Goal: Information Seeking & Learning: Learn about a topic

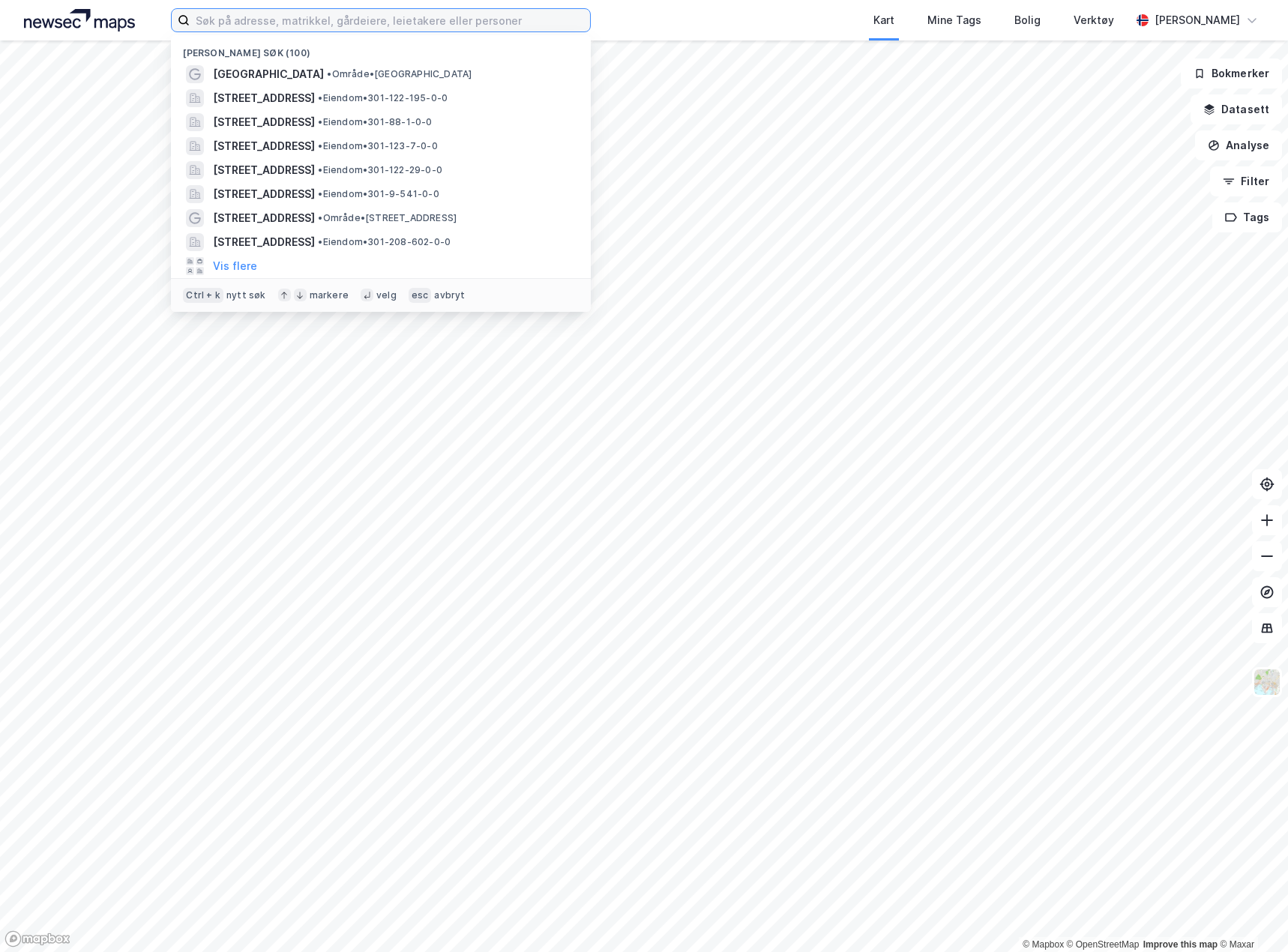
click at [240, 15] on input at bounding box center [390, 20] width 400 height 22
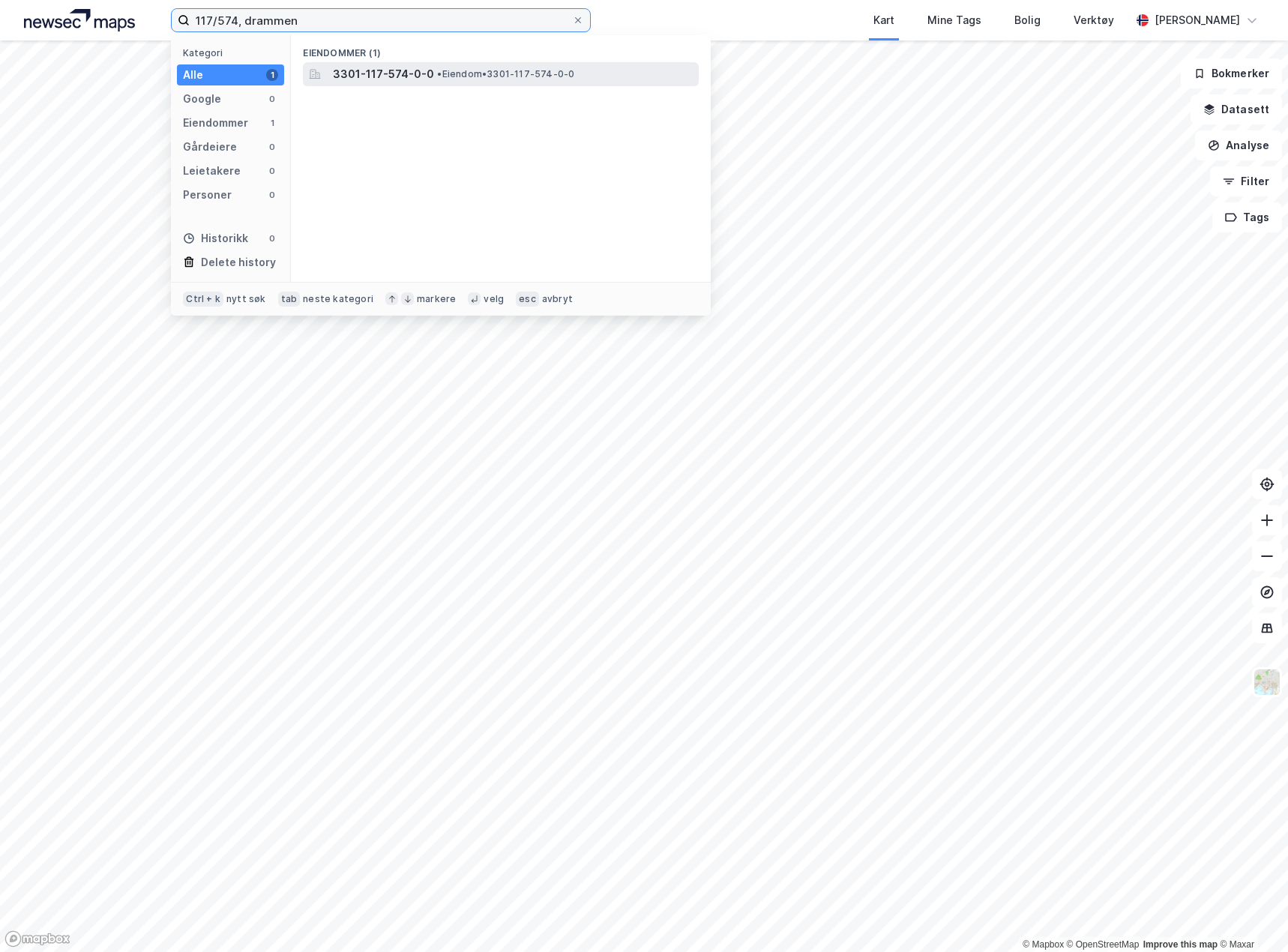
type input "117/574, drammen"
click at [475, 65] on div "3301-117-574-0-0 • Eiendom • 3301-117-574-0-0" at bounding box center [515, 74] width 363 height 18
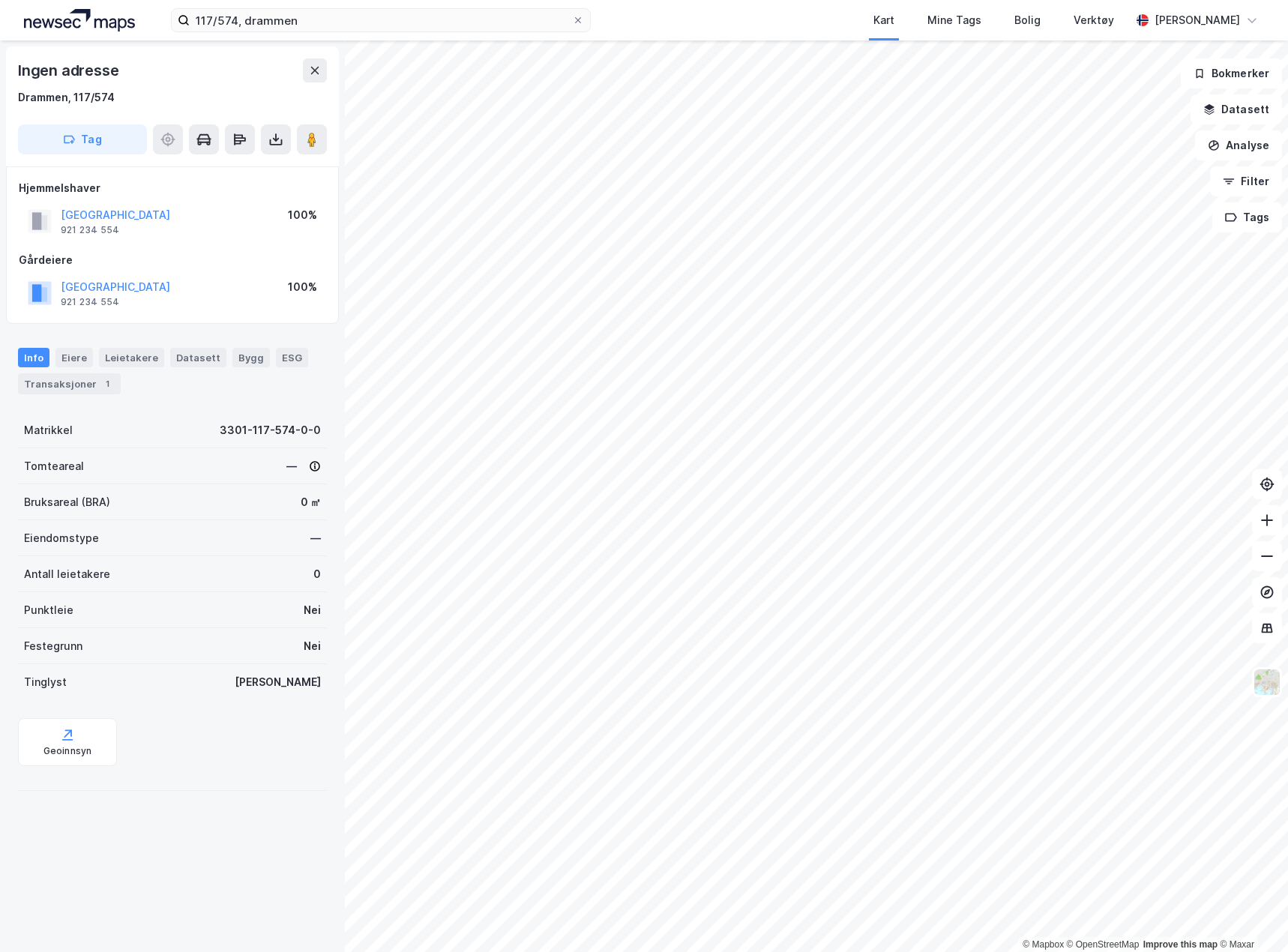
click at [134, 100] on div "Drammen, 117/574" at bounding box center [172, 98] width 309 height 18
click at [0, 0] on button "DRAMMEN KOMMUNE" at bounding box center [0, 0] width 0 height 0
click at [89, 78] on div "Ingen adresse" at bounding box center [69, 70] width 104 height 24
click at [309, 14] on input "117/574, drammen" at bounding box center [380, 20] width 382 height 22
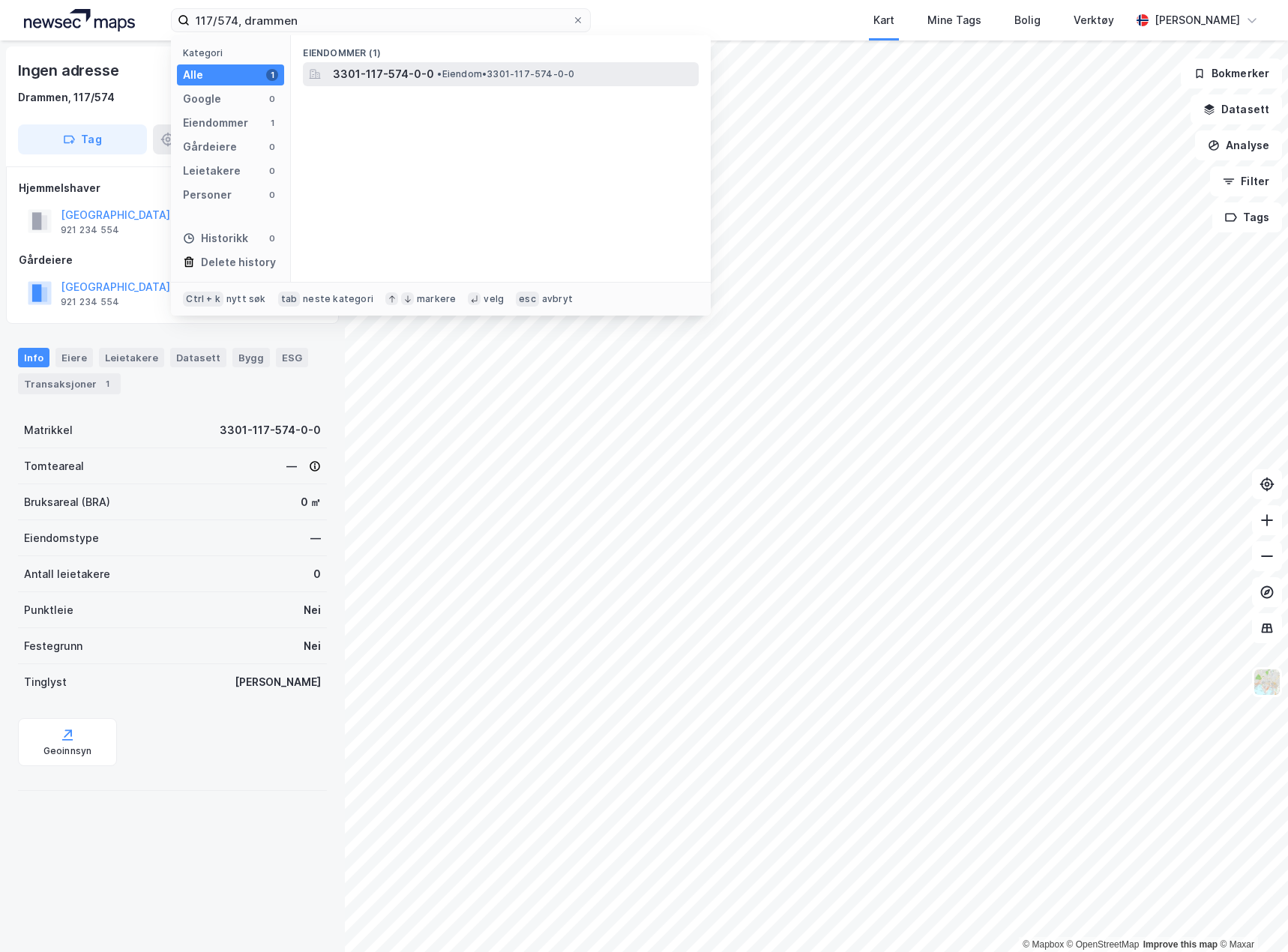
click at [363, 79] on span "3301-117-574-0-0" at bounding box center [384, 74] width 102 height 18
drag, startPoint x: 317, startPoint y: 24, endPoint x: -1198, endPoint y: 99, distance: 1516.9
click at [0, 99] on html "117/574, drammen Kategori Alle 1 Google 0 Eiendommer 1 Gårdeiere 0 Leietakere 0…" at bounding box center [644, 476] width 1288 height 952
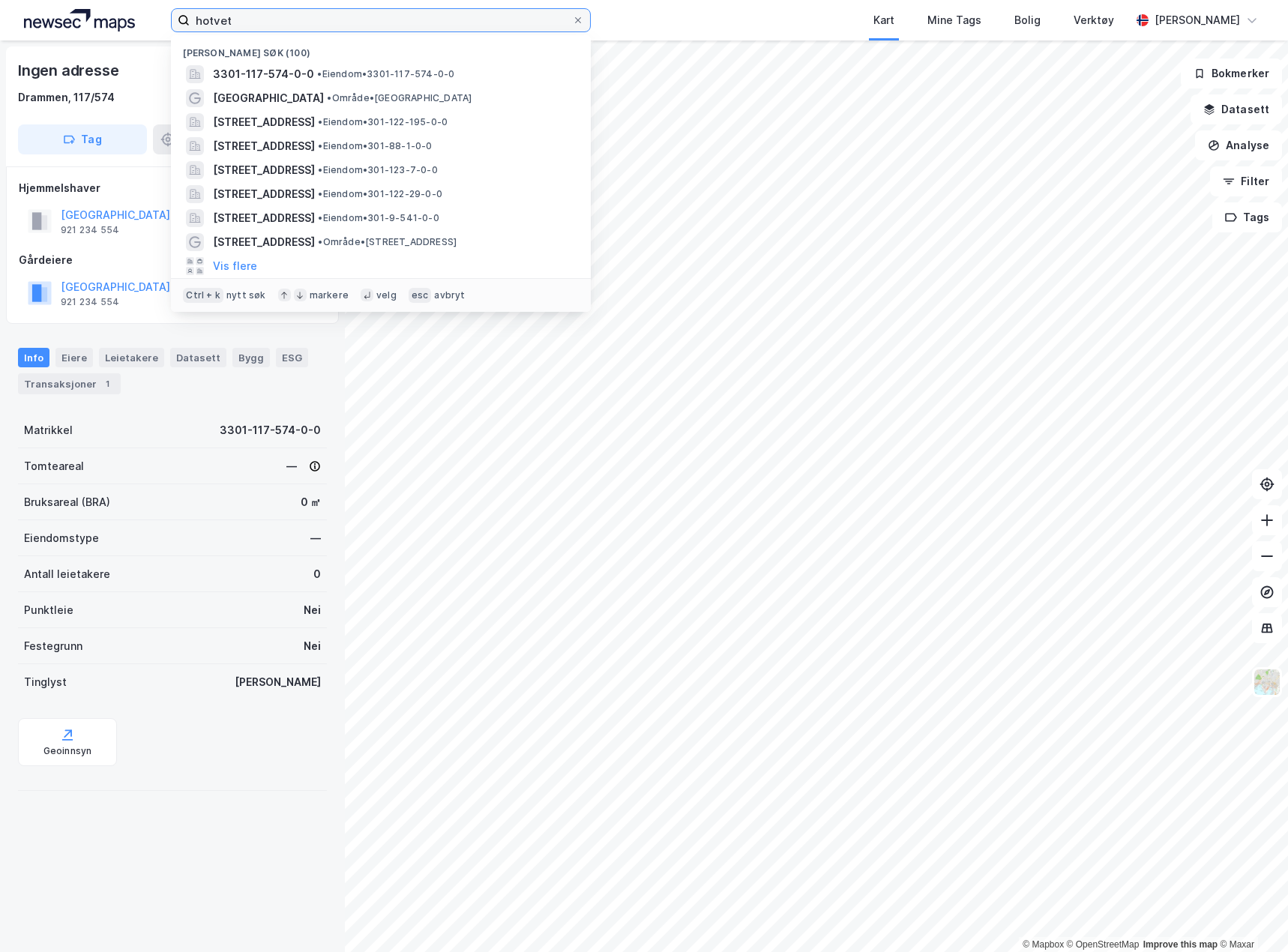
type input "hotvet"
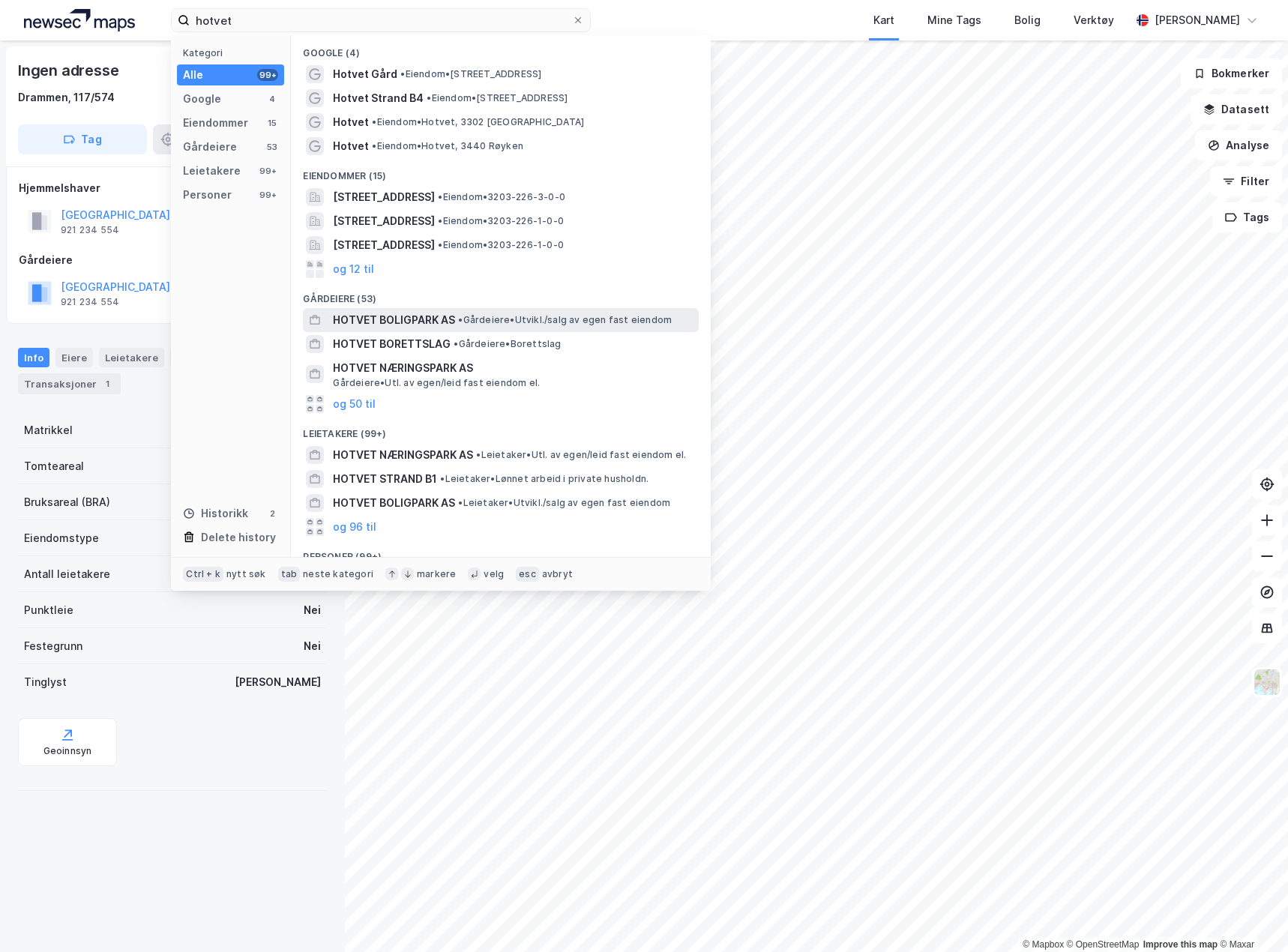
click at [452, 312] on span "HOTVET BOLIGPARK AS" at bounding box center [394, 320] width 122 height 18
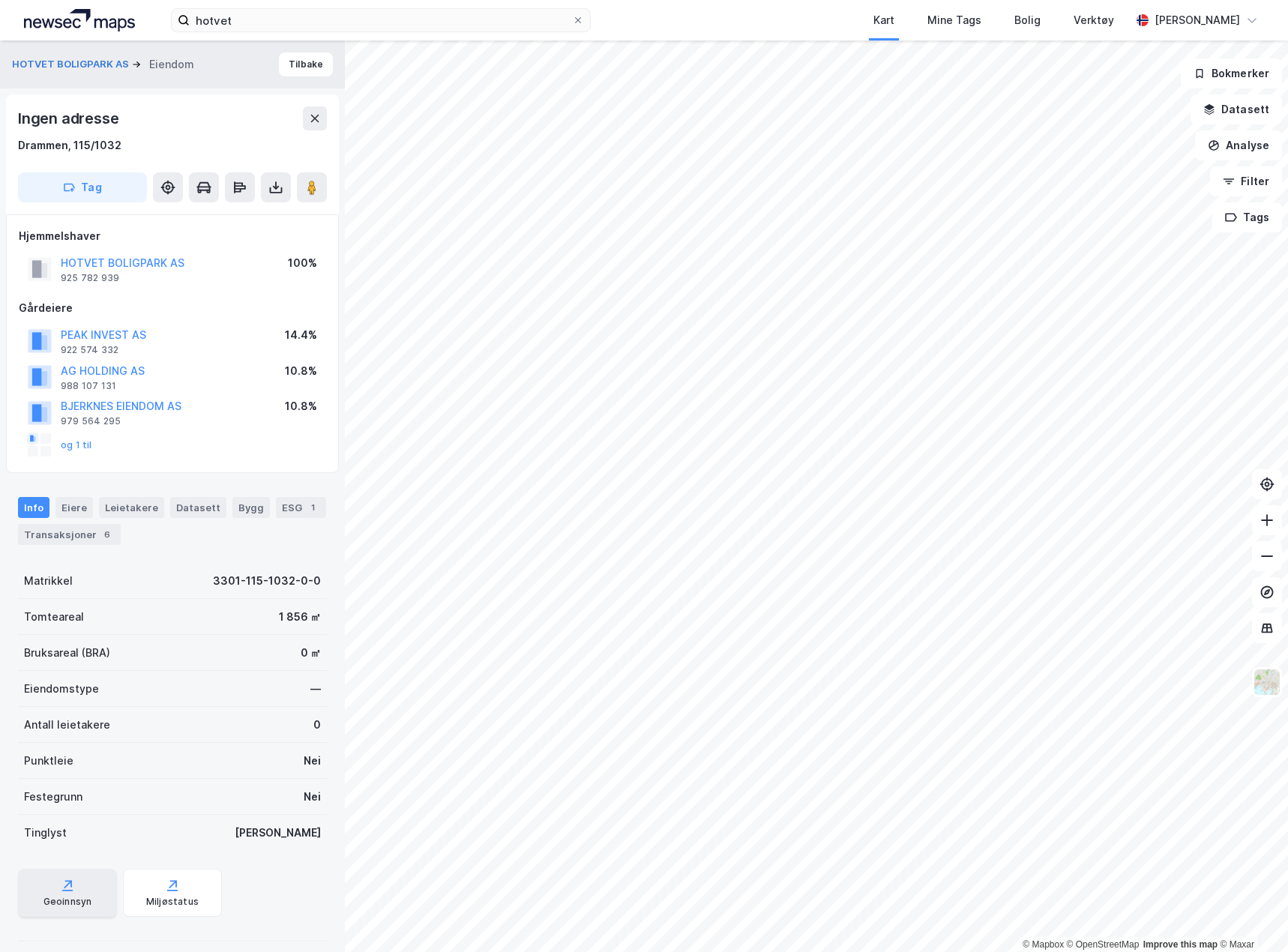
click at [91, 877] on div "Geoinnsyn" at bounding box center [66, 892] width 99 height 48
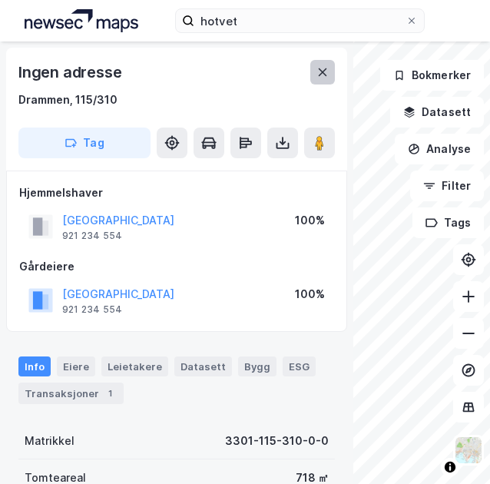
click at [310, 63] on button at bounding box center [322, 72] width 25 height 25
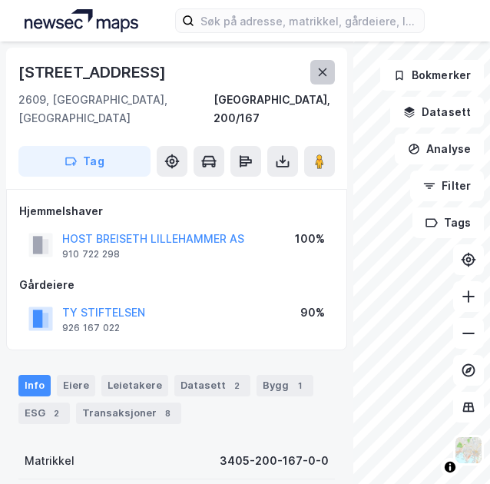
click at [323, 61] on button at bounding box center [322, 72] width 25 height 25
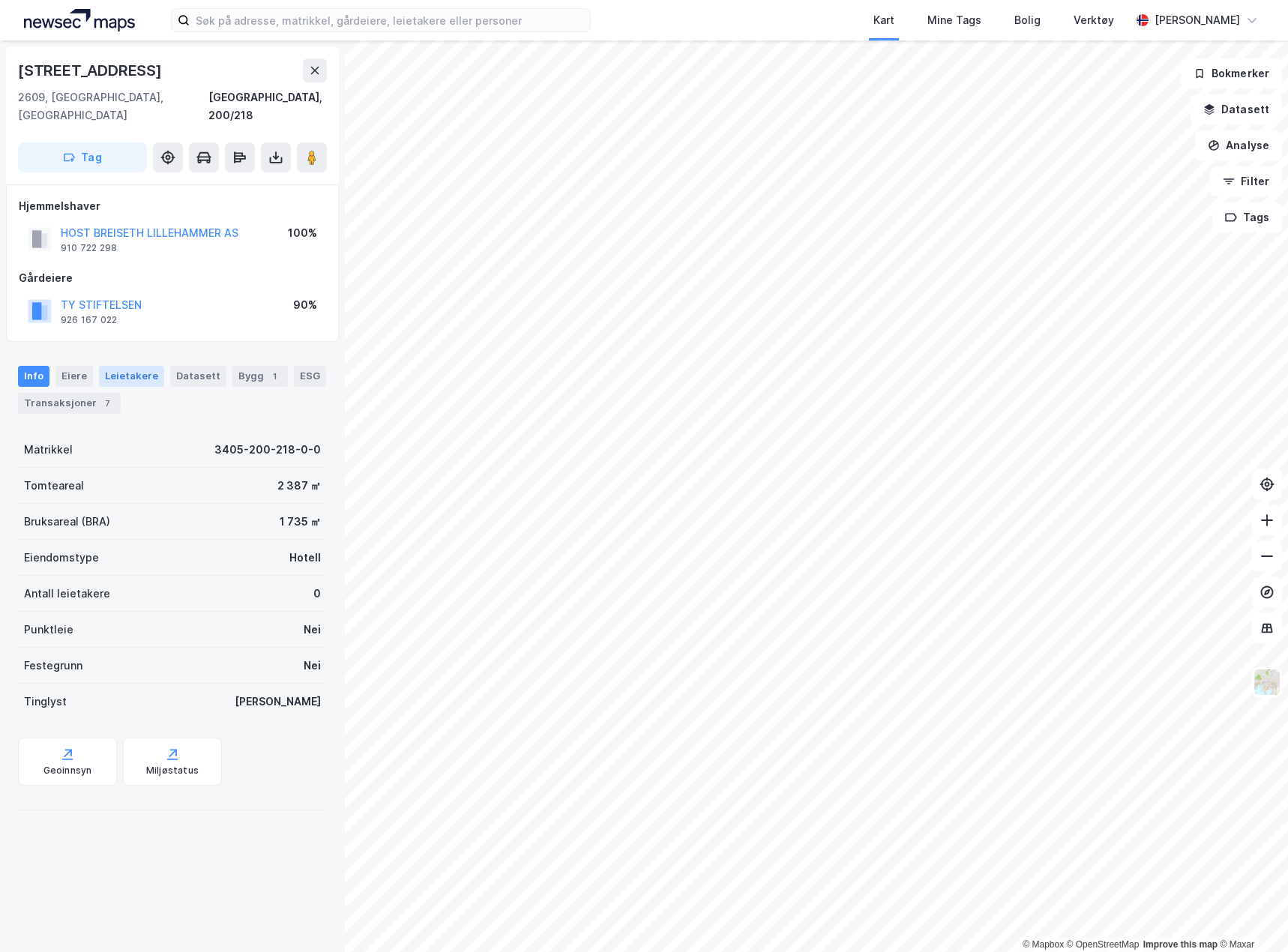
click at [126, 366] on div "Leietakere" at bounding box center [131, 376] width 65 height 21
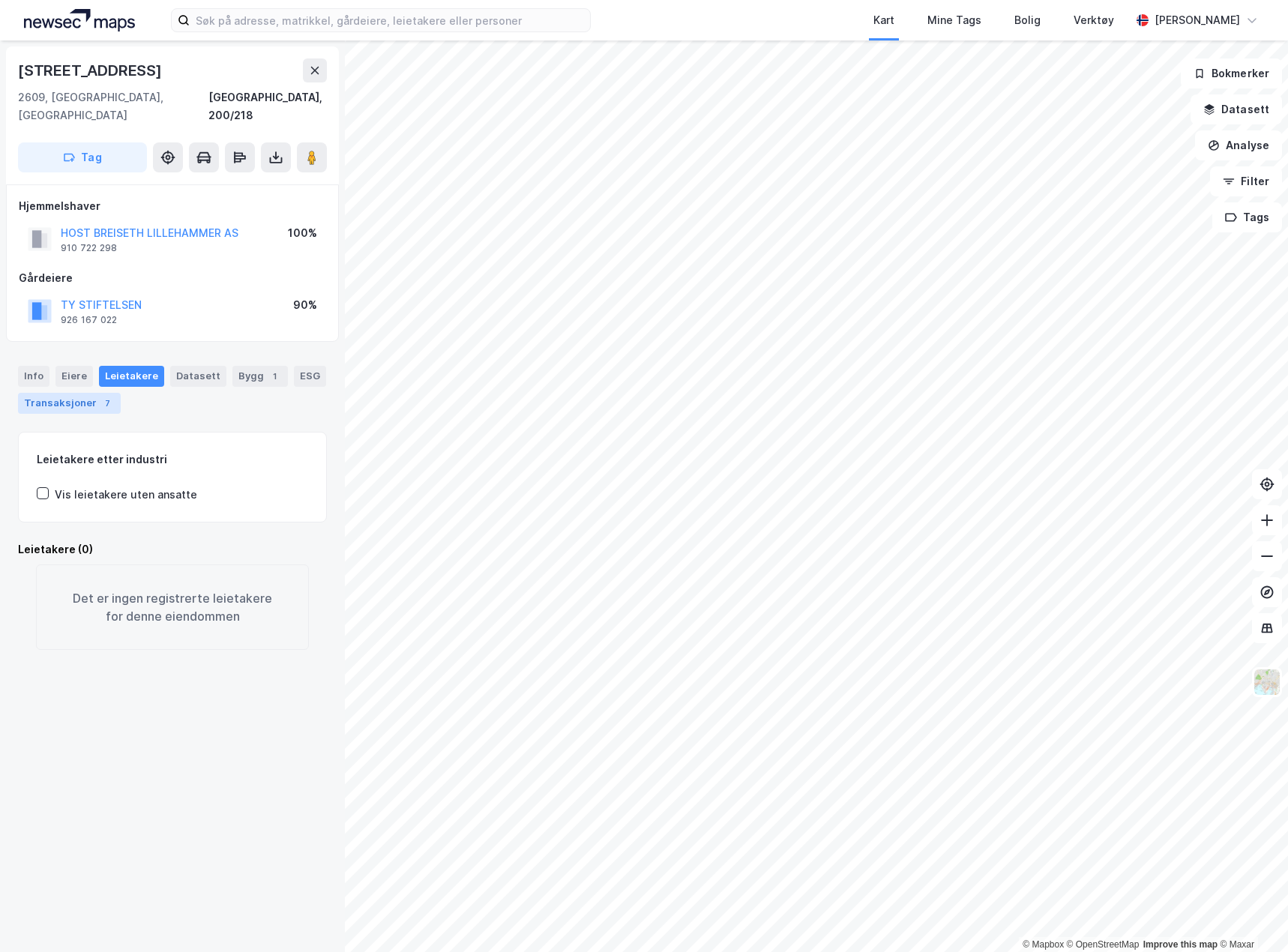
click at [86, 393] on div "Transaksjoner 7" at bounding box center [68, 402] width 103 height 21
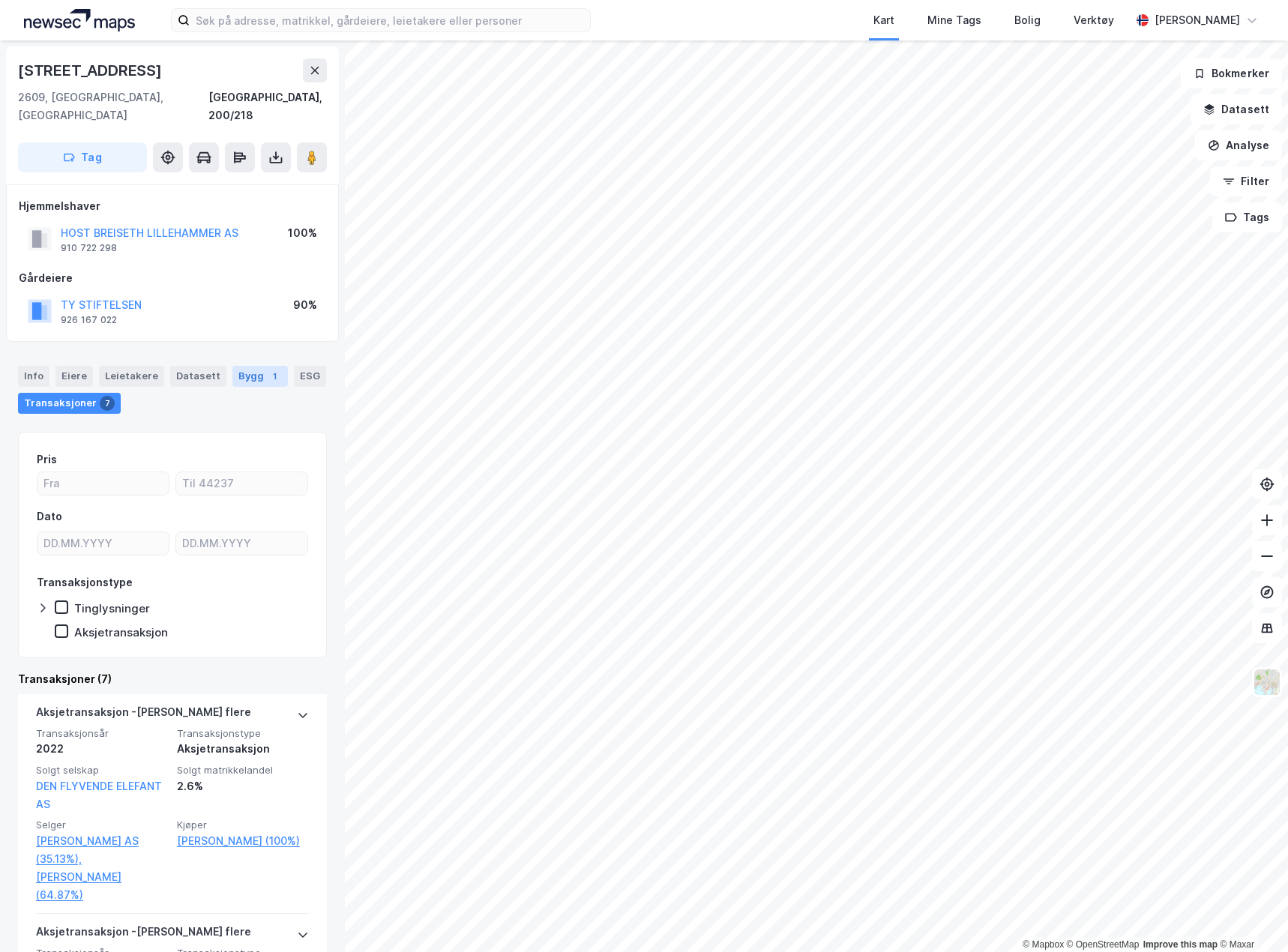
click at [240, 366] on div "Bygg 1" at bounding box center [260, 376] width 56 height 21
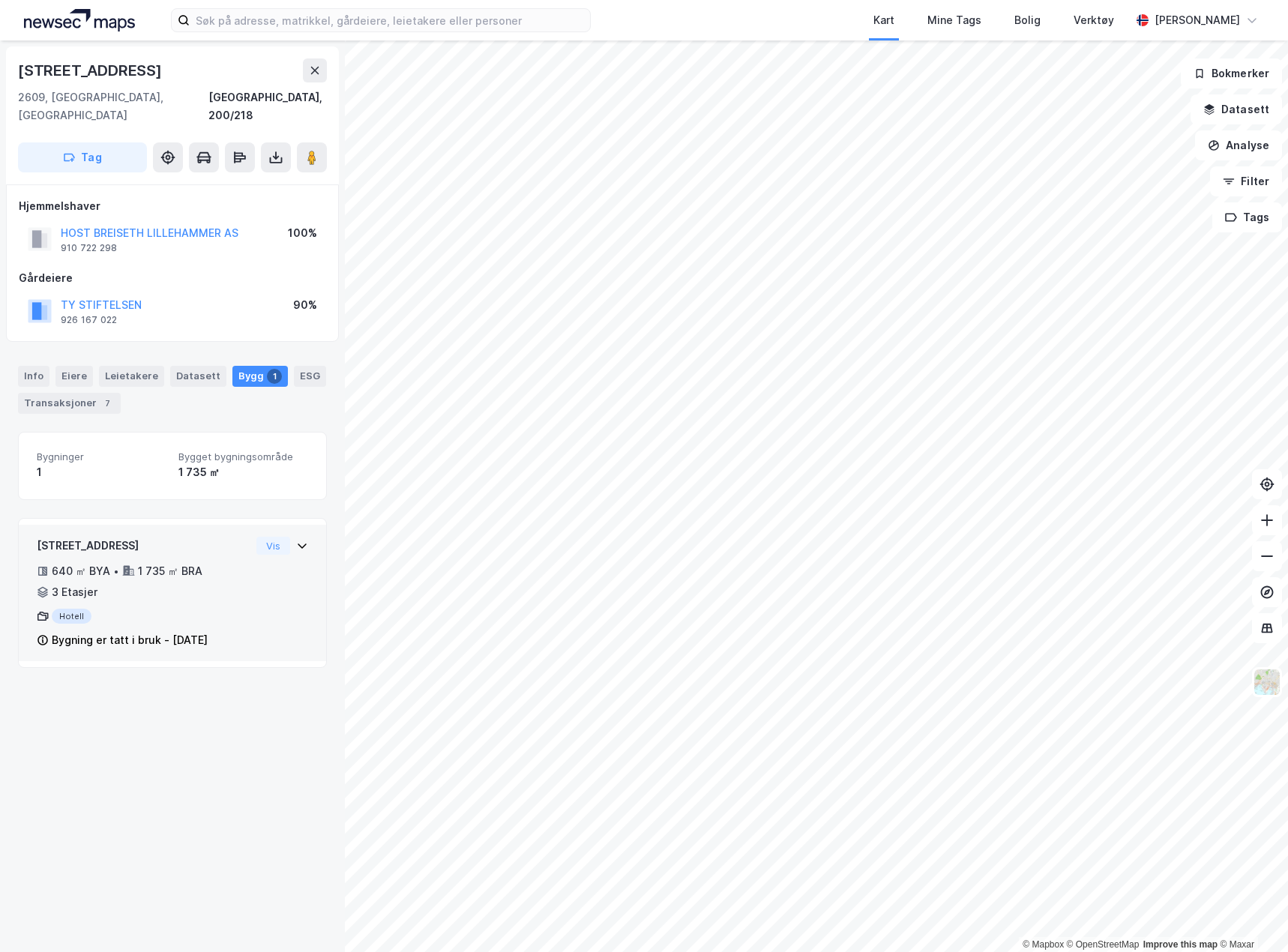
click at [242, 582] on div "12293186 - Jernbanegata 3 640 ㎡ BYA • 1 735 ㎡ BRA • 3 Etasjer Hotell Bygning er…" at bounding box center [173, 599] width 271 height 124
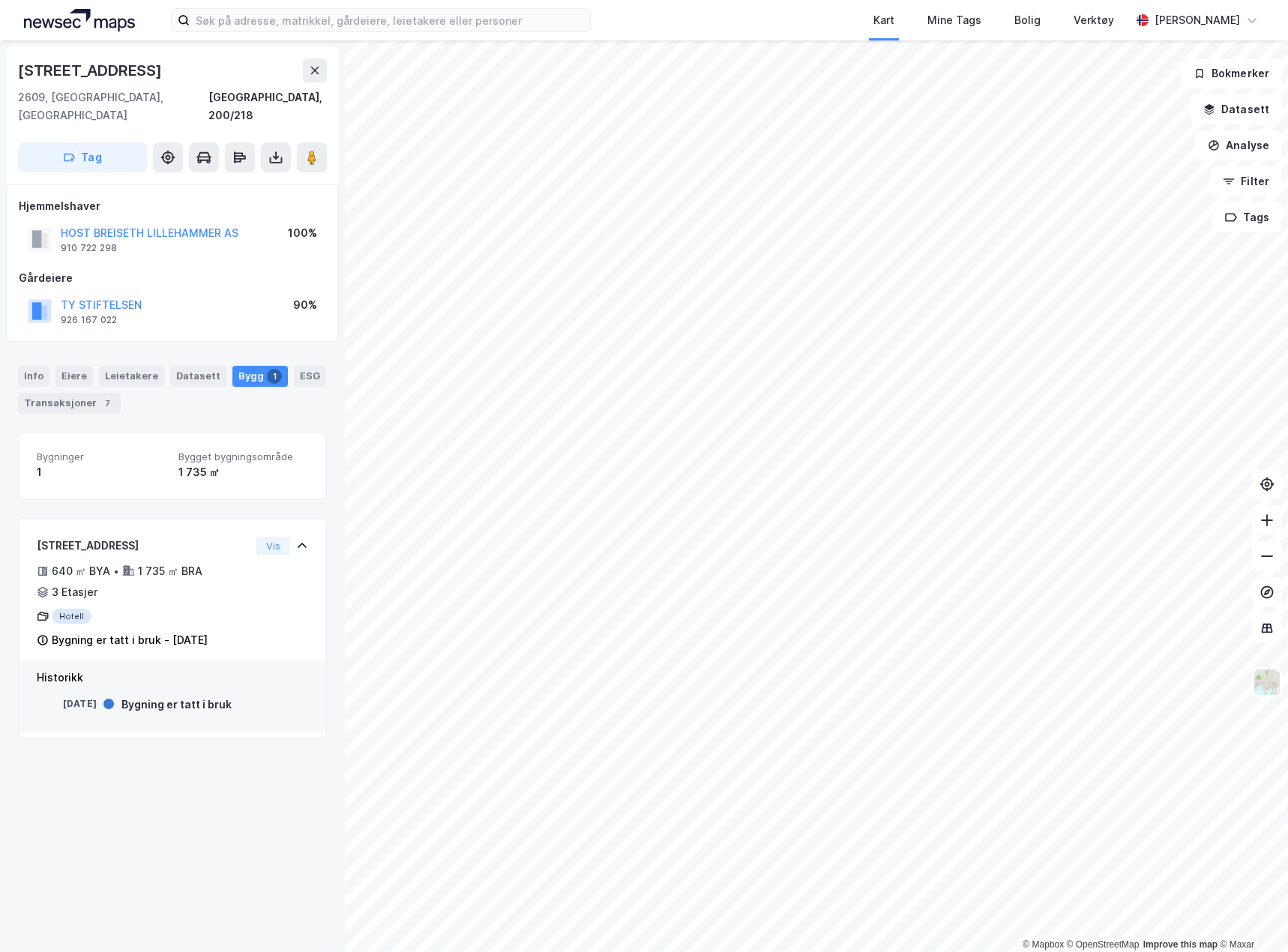
click at [188, 695] on div "Bygning er tatt i bruk" at bounding box center [176, 704] width 110 height 18
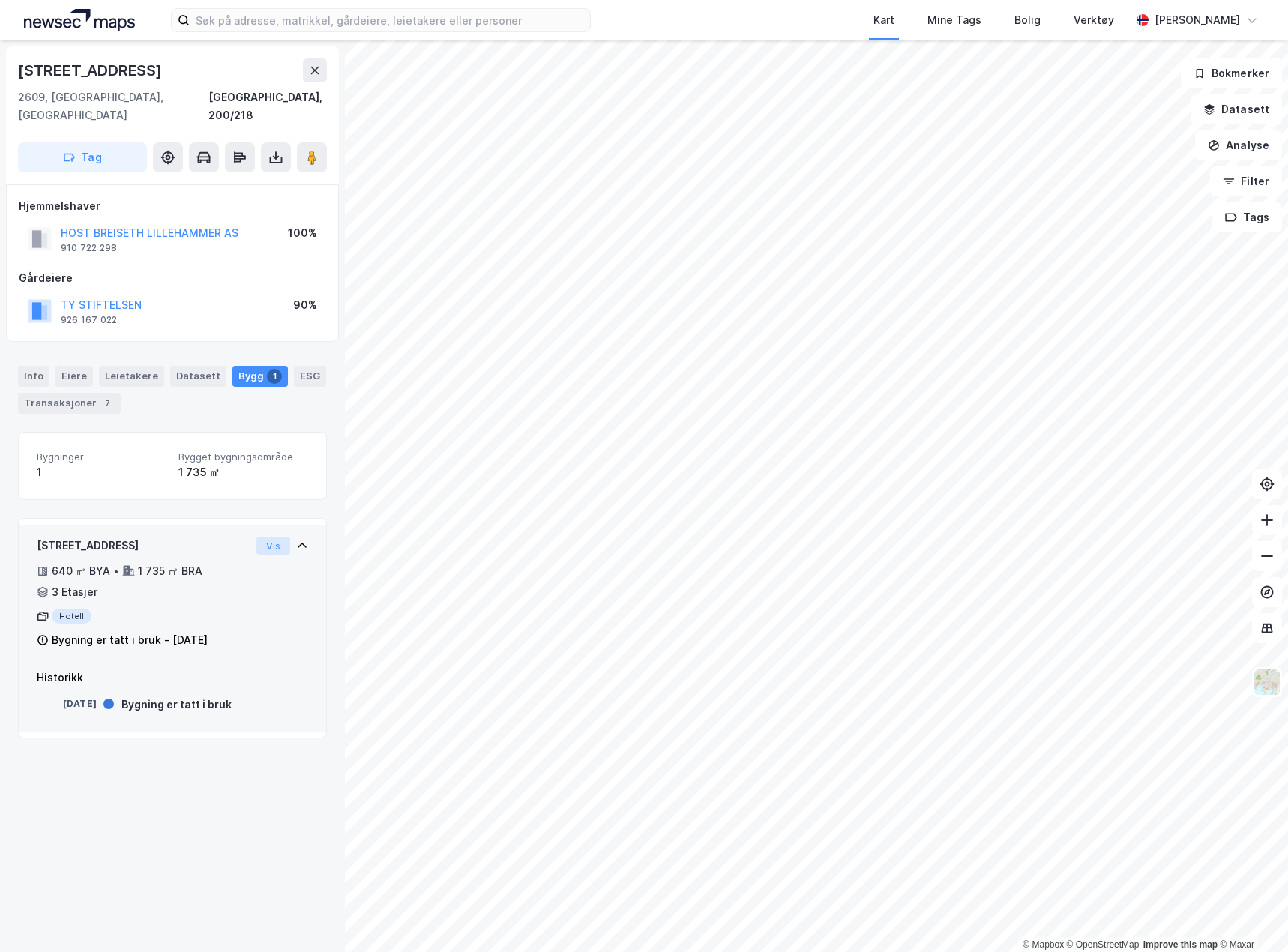
click at [263, 537] on button "Vis" at bounding box center [273, 546] width 34 height 18
